Goal: Navigation & Orientation: Understand site structure

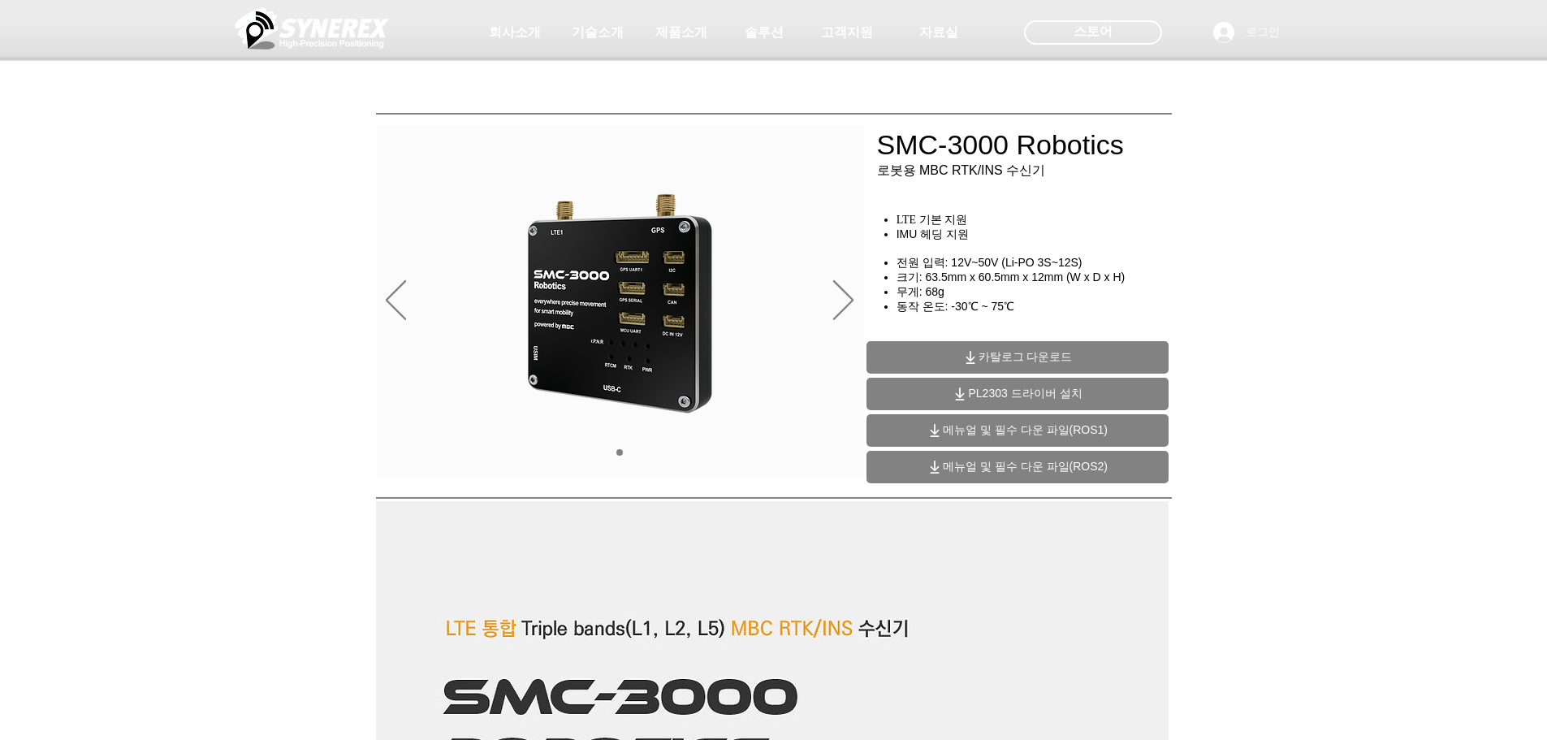
drag, startPoint x: 873, startPoint y: 146, endPoint x: 1093, endPoint y: 147, distance: 220.1
click at [1083, 152] on div at bounding box center [773, 120] width 1547 height 240
click at [1094, 147] on div at bounding box center [773, 120] width 1547 height 240
click at [958, 163] on div at bounding box center [773, 120] width 1547 height 240
drag, startPoint x: 883, startPoint y: 150, endPoint x: 1098, endPoint y: 154, distance: 215.3
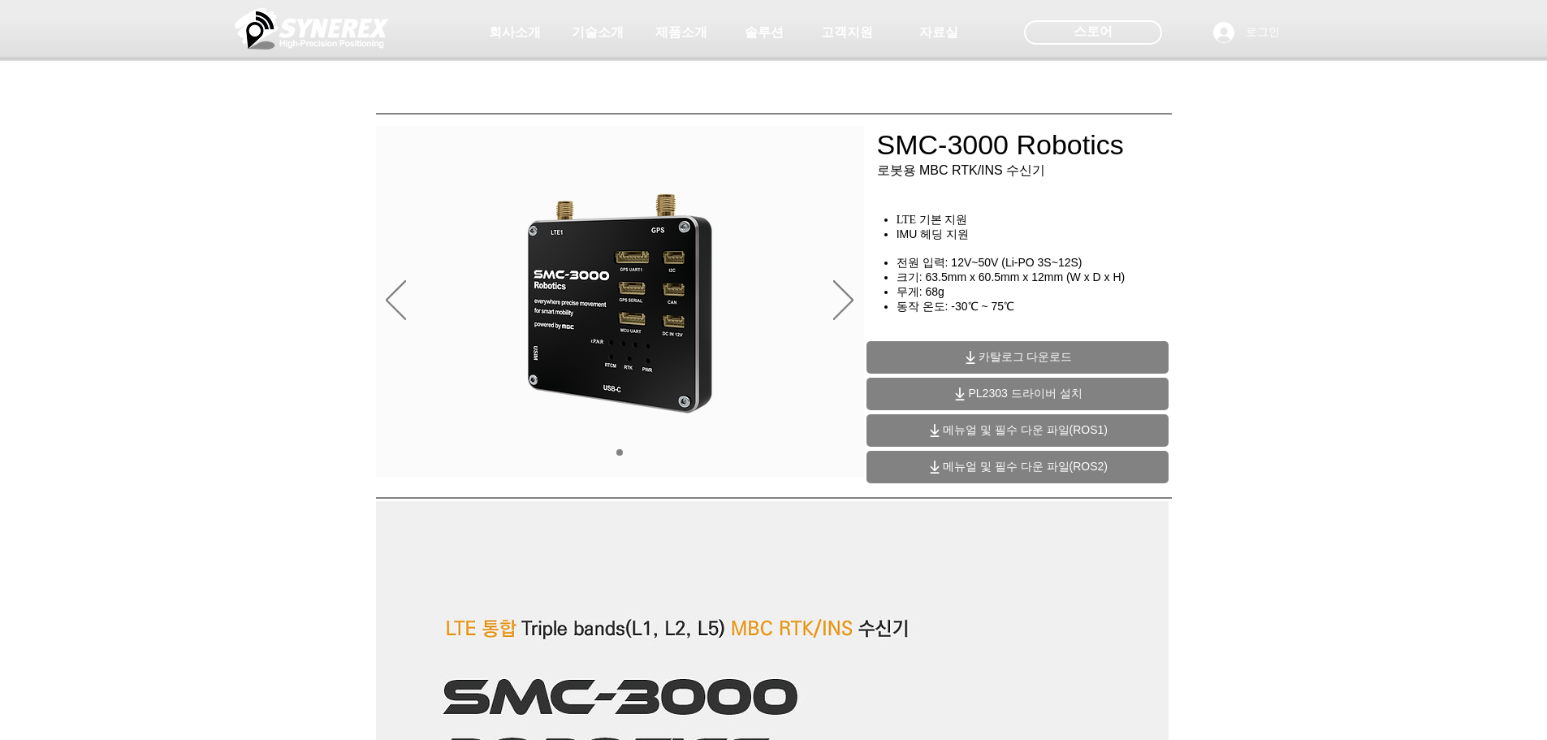
click at [1098, 154] on div at bounding box center [773, 120] width 1547 height 240
click at [1098, 153] on div at bounding box center [773, 120] width 1547 height 240
drag, startPoint x: 1121, startPoint y: 146, endPoint x: 928, endPoint y: 160, distance: 193.0
click at [928, 160] on div at bounding box center [773, 120] width 1547 height 240
click at [962, 161] on div at bounding box center [773, 120] width 1547 height 240
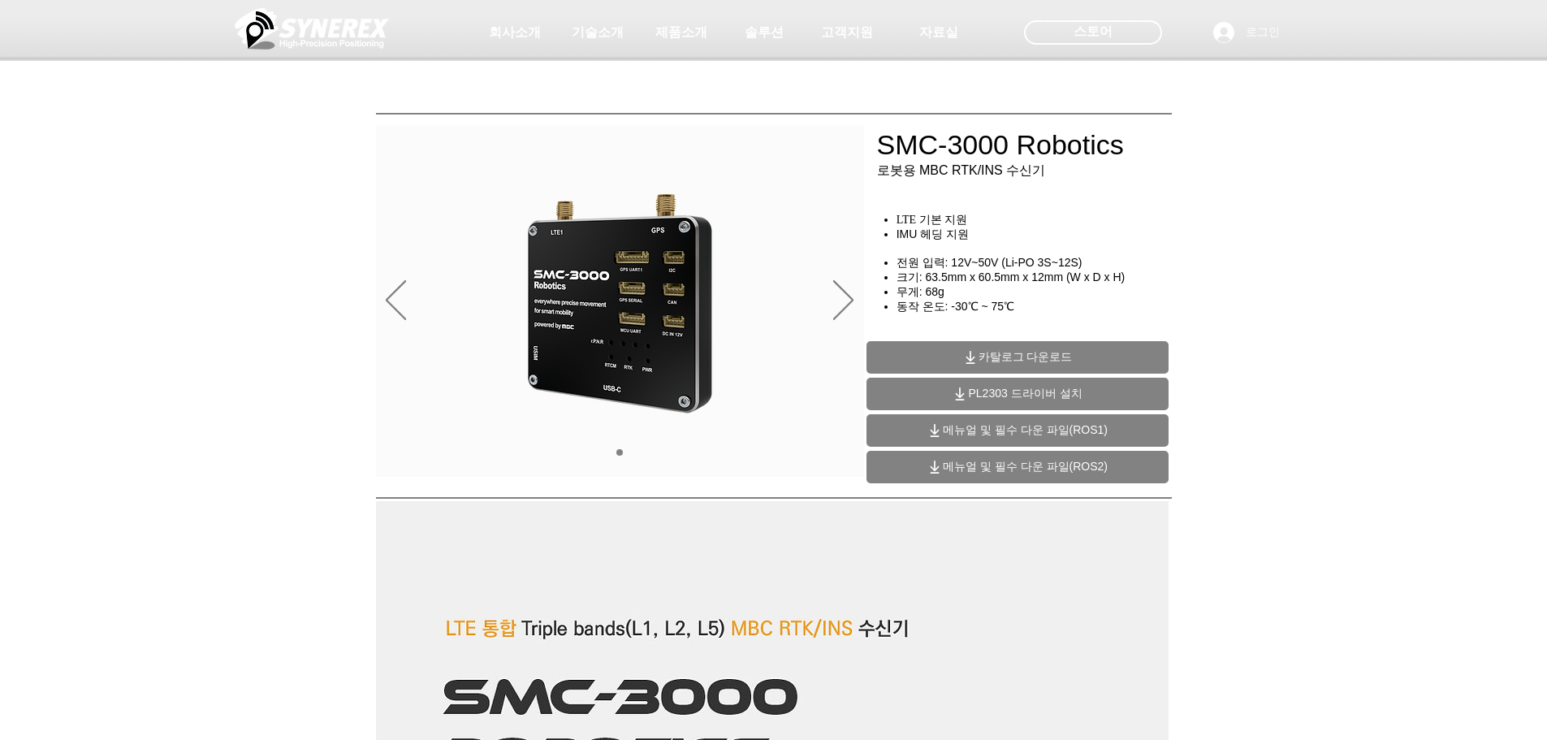
click at [923, 191] on div at bounding box center [773, 120] width 1547 height 240
drag, startPoint x: 883, startPoint y: 145, endPoint x: 1160, endPoint y: 187, distance: 280.1
click at [1208, 205] on div at bounding box center [773, 120] width 1547 height 240
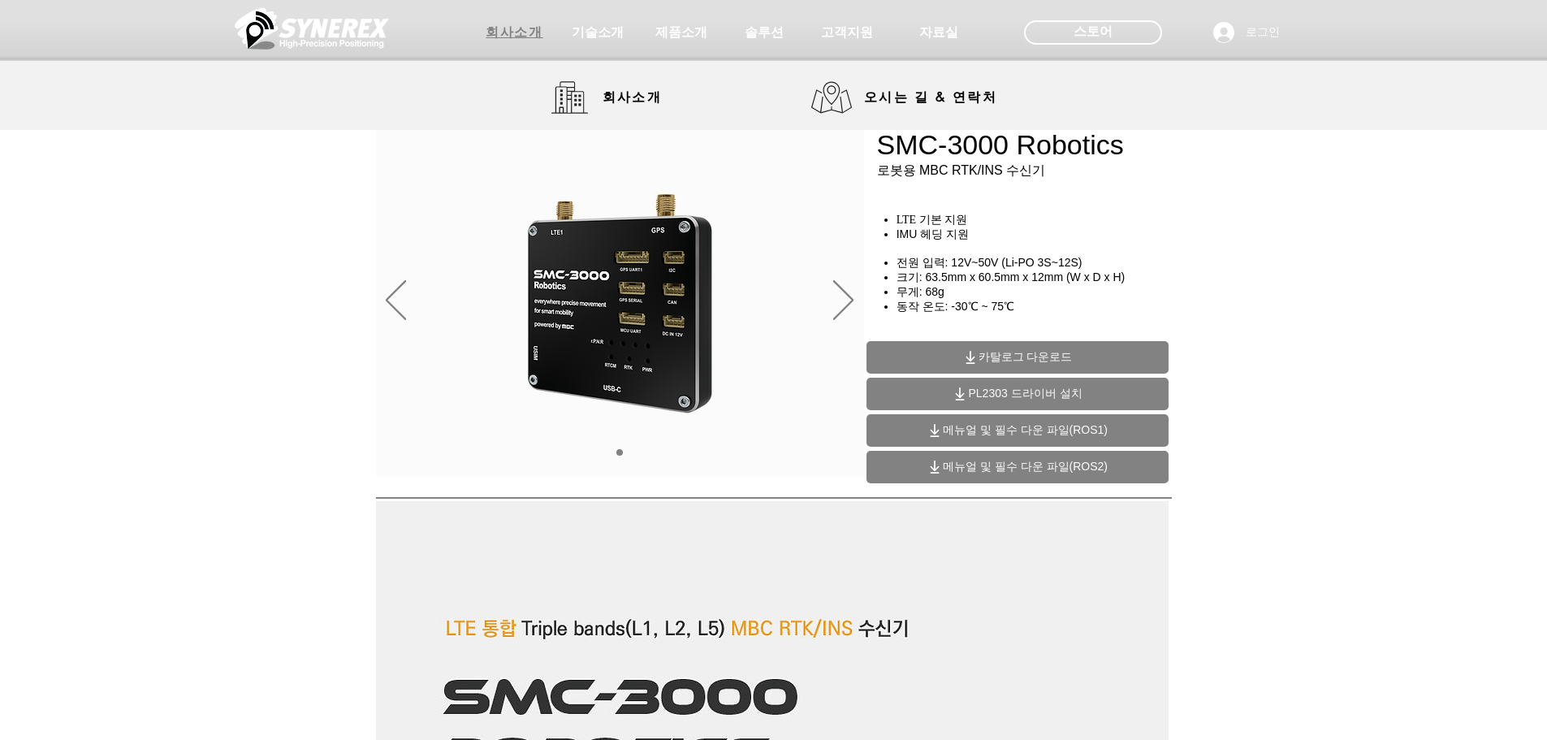
click at [513, 25] on span "회사소개" at bounding box center [514, 32] width 57 height 17
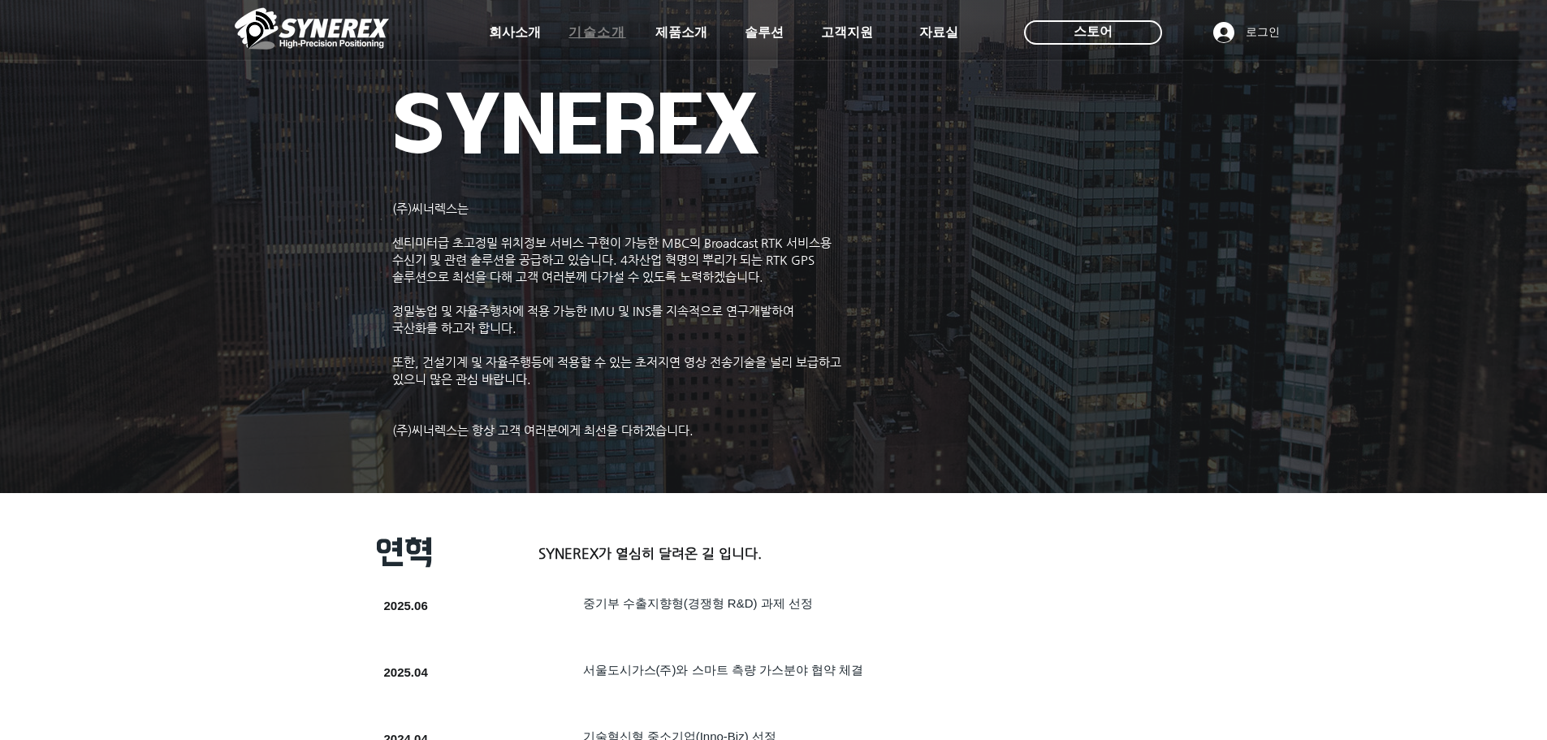
click at [614, 29] on span "기술소개" at bounding box center [597, 32] width 57 height 17
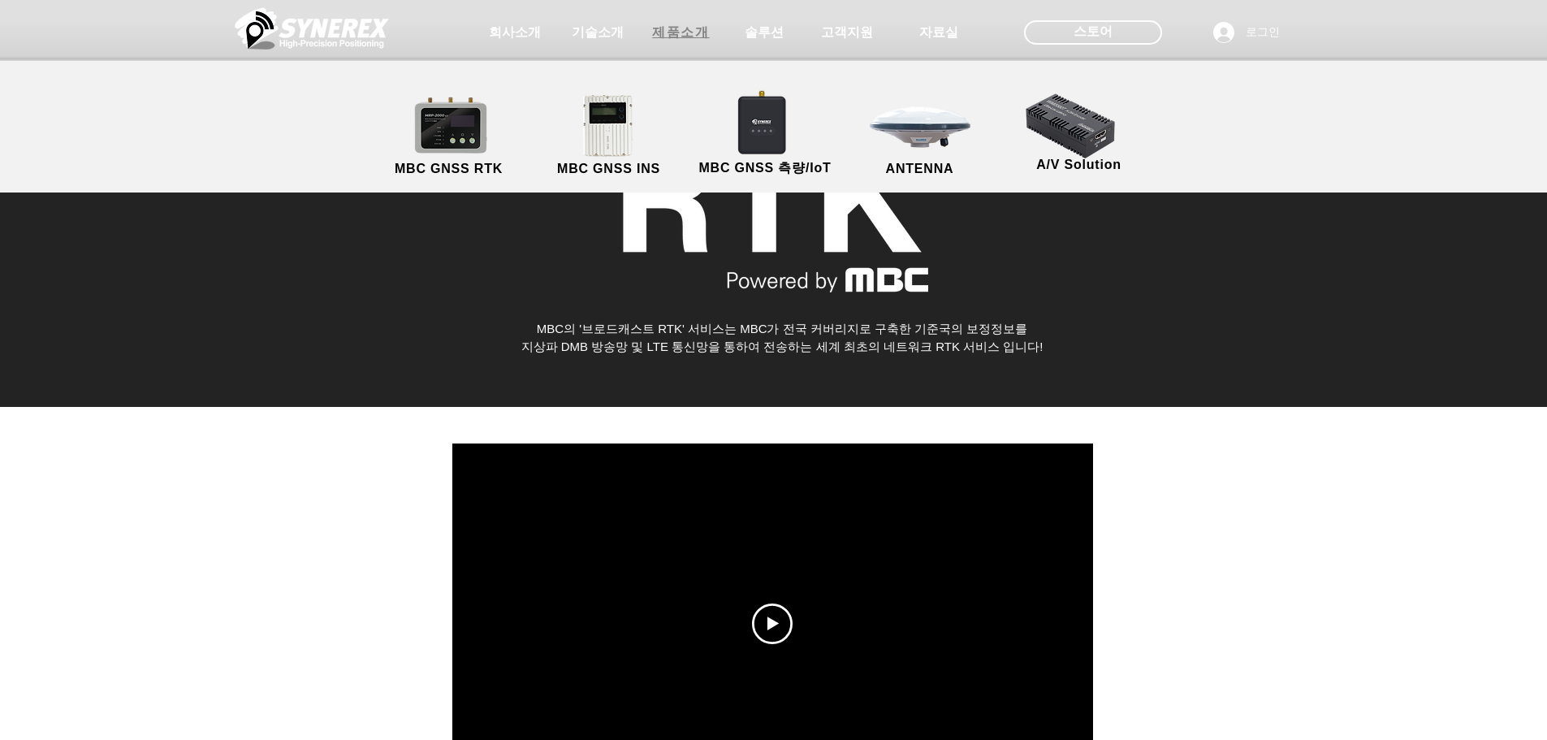
click at [669, 38] on span "제품소개" at bounding box center [680, 32] width 57 height 17
